Goal: Transaction & Acquisition: Obtain resource

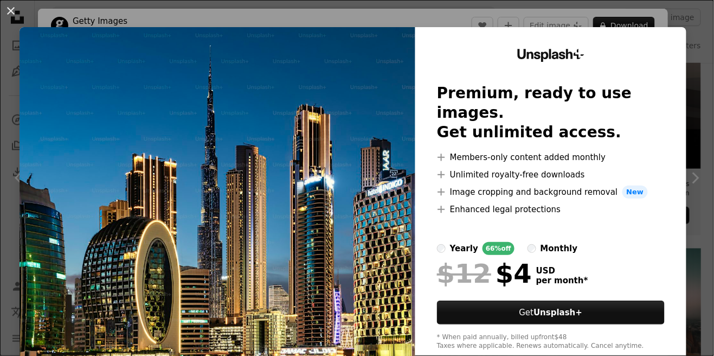
click at [315, 249] on img at bounding box center [218, 199] width 396 height 345
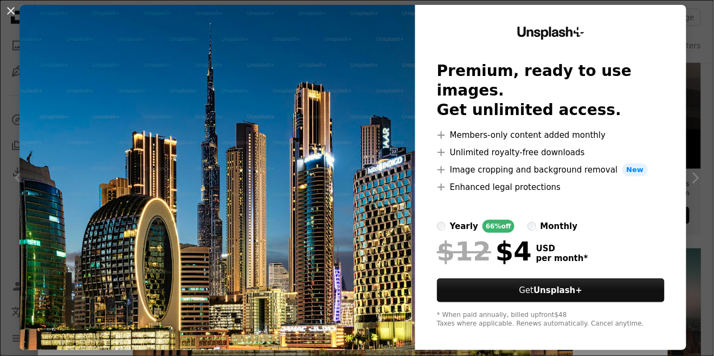
scroll to position [23, 0]
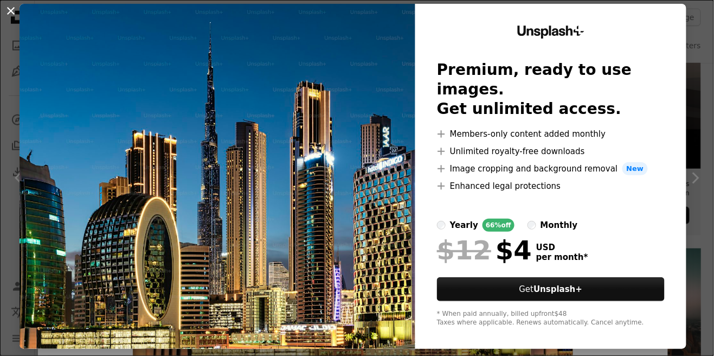
click at [6, 9] on button "An X shape" at bounding box center [10, 10] width 13 height 13
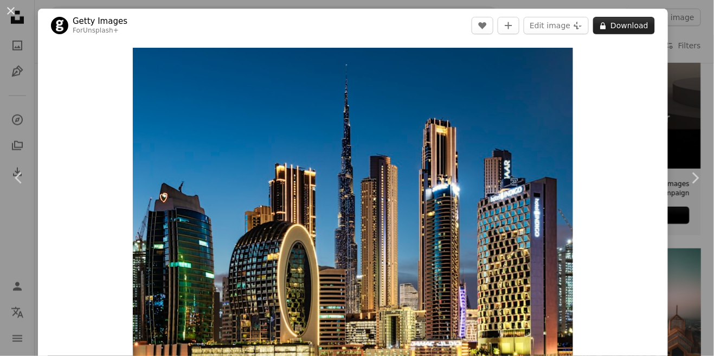
click at [646, 24] on button "A lock Download" at bounding box center [624, 25] width 62 height 17
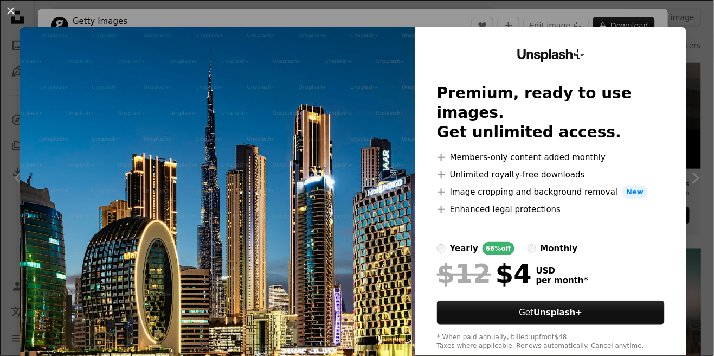
click at [364, 204] on img at bounding box center [218, 199] width 396 height 345
click at [14, 8] on button "An X shape" at bounding box center [10, 10] width 13 height 13
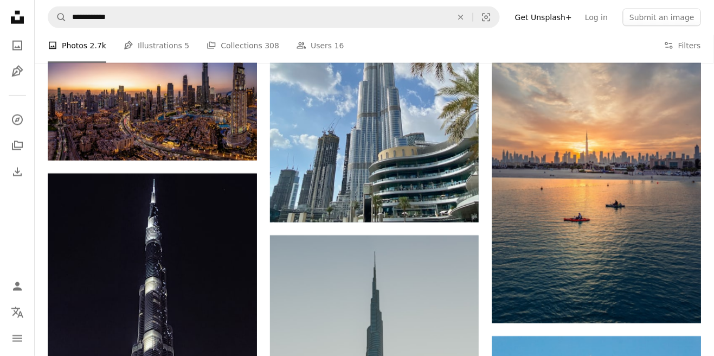
scroll to position [1493, 0]
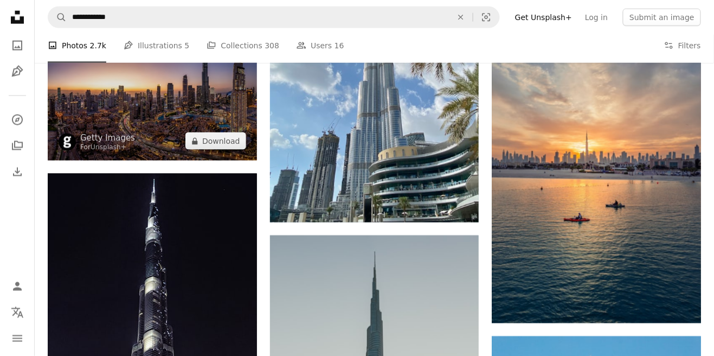
click at [118, 124] on img at bounding box center [152, 91] width 209 height 138
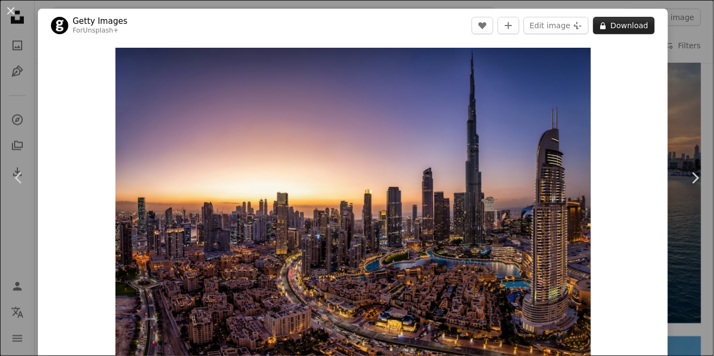
click at [641, 24] on button "A lock Download" at bounding box center [624, 25] width 62 height 17
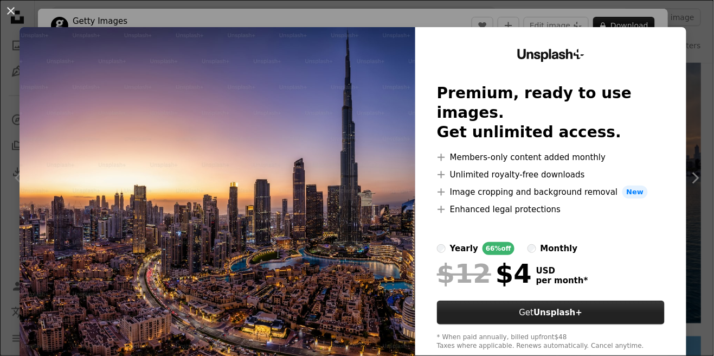
click at [557, 309] on strong "Unsplash+" at bounding box center [558, 313] width 49 height 10
